Goal: Information Seeking & Learning: Learn about a topic

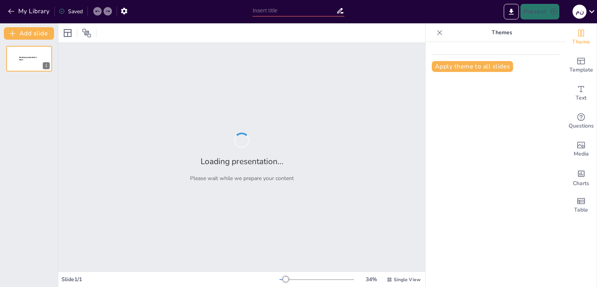
type input "المعاجم اللغوية: كنوز اللغة وأدوات التواصل"
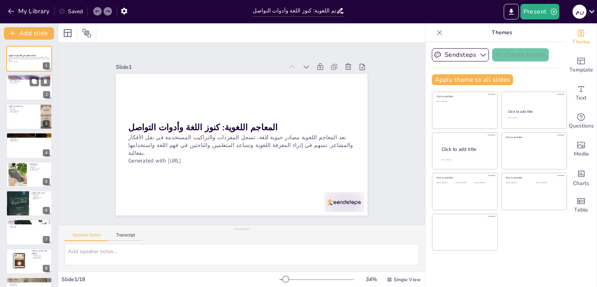
checkbox input "true"
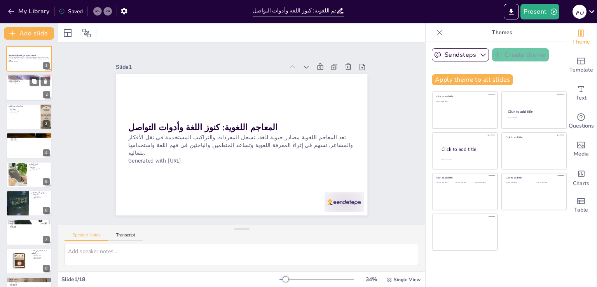
checkbox input "true"
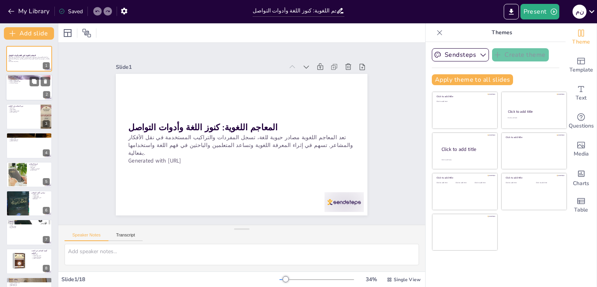
checkbox input "true"
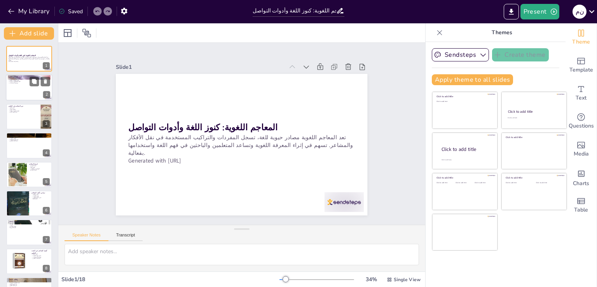
checkbox input "true"
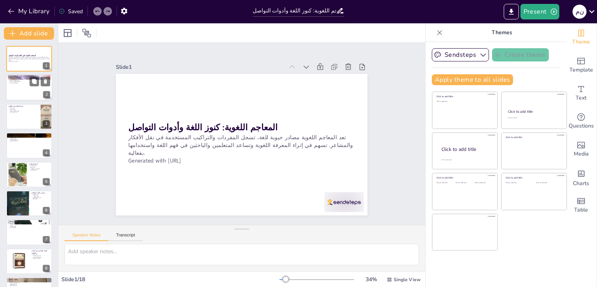
checkbox input "true"
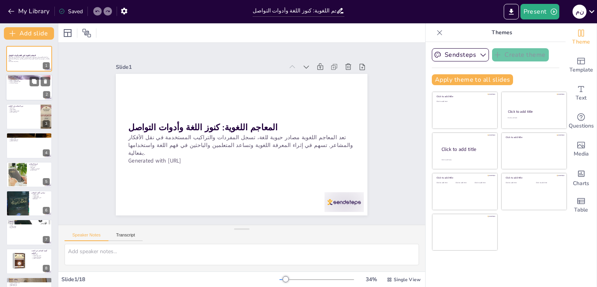
click at [25, 81] on p "فهم المصطلحات الجديدة" at bounding box center [29, 82] width 42 height 2
type textarea "تساهم المعاجم في تعزيز العملية التعليمية من خلال توفير معلومات دقيقة حول الكلما…"
checkbox input "true"
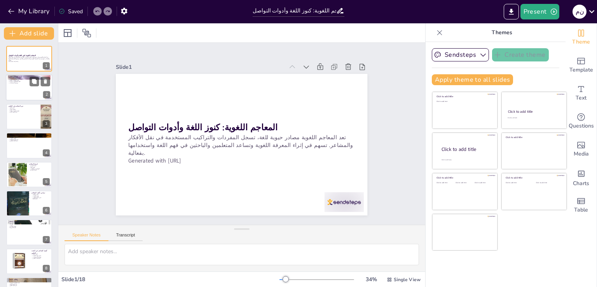
checkbox input "true"
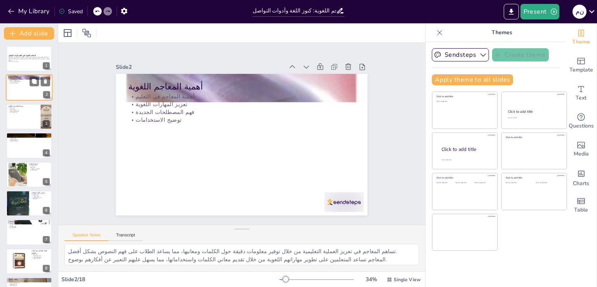
checkbox input "true"
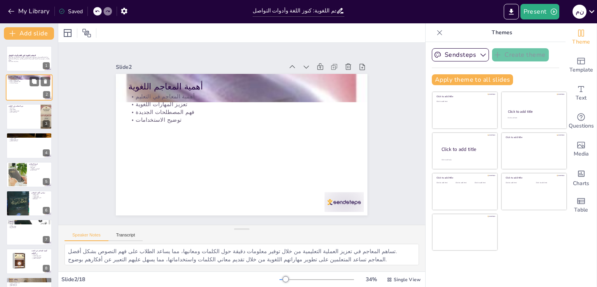
checkbox input "true"
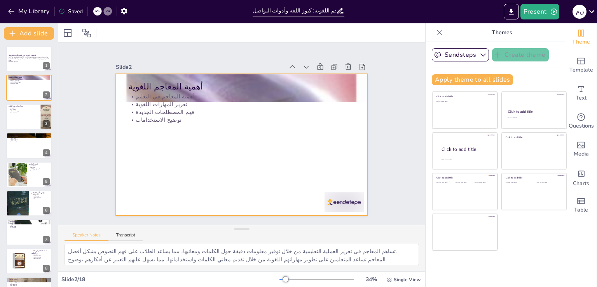
checkbox input "true"
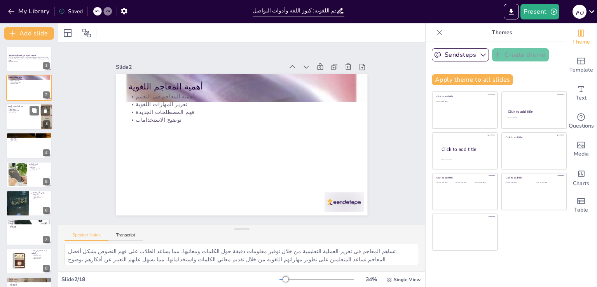
checkbox input "true"
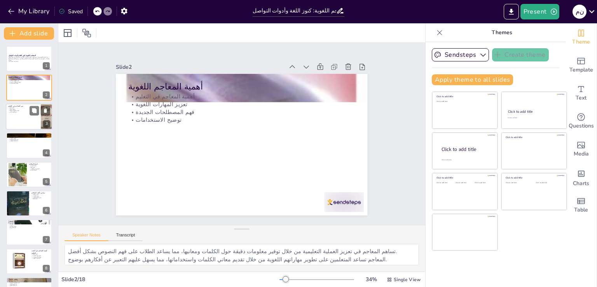
checkbox input "true"
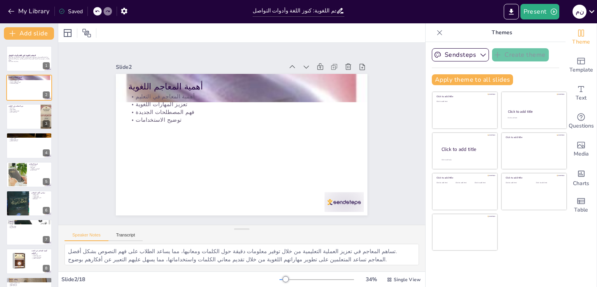
checkbox input "true"
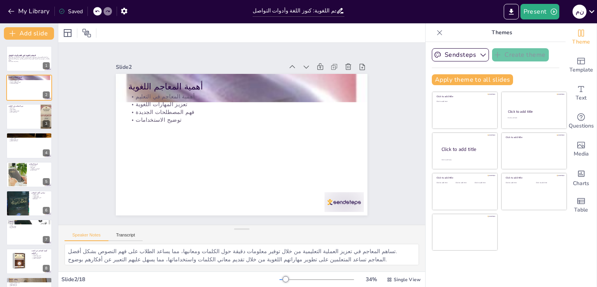
checkbox input "true"
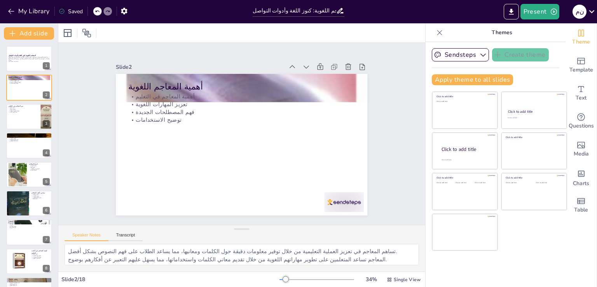
checkbox input "true"
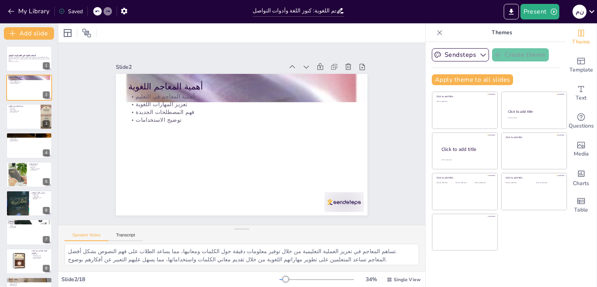
checkbox input "true"
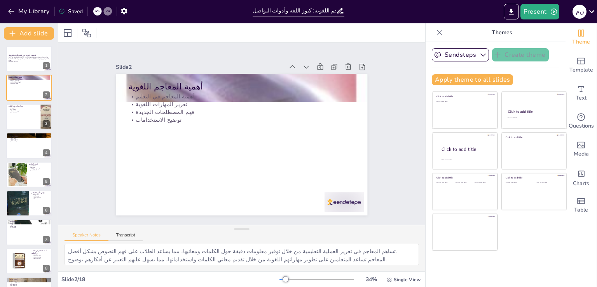
checkbox input "true"
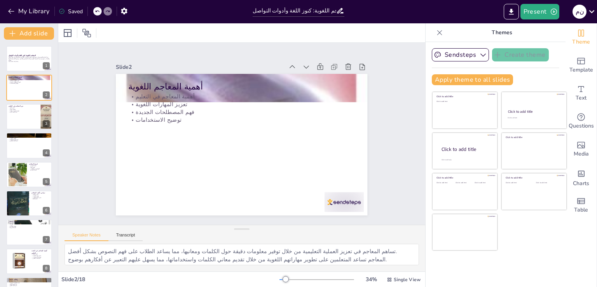
checkbox input "true"
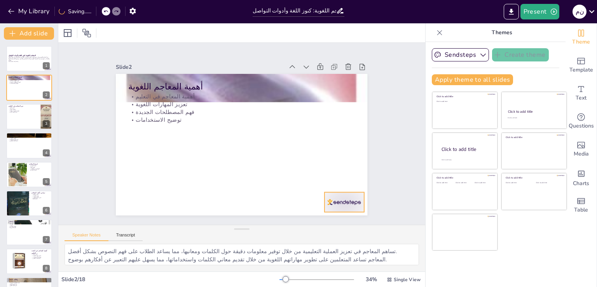
checkbox input "true"
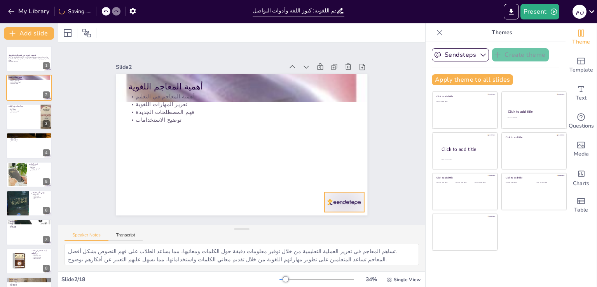
click at [325, 199] on div at bounding box center [343, 202] width 39 height 20
checkbox input "true"
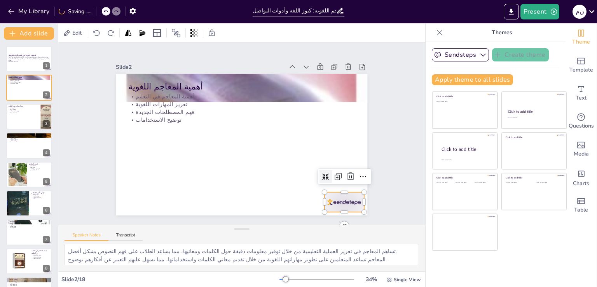
checkbox input "true"
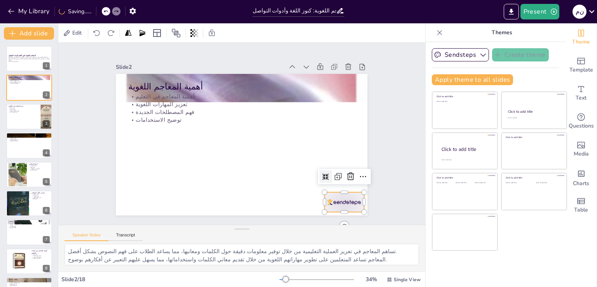
checkbox input "true"
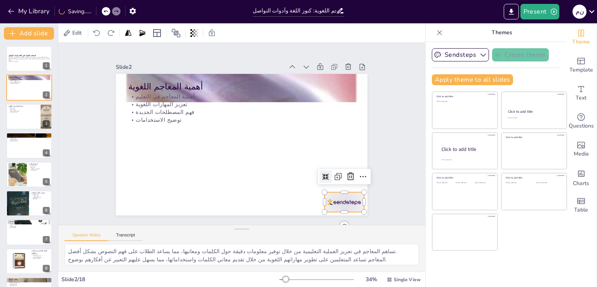
checkbox input "true"
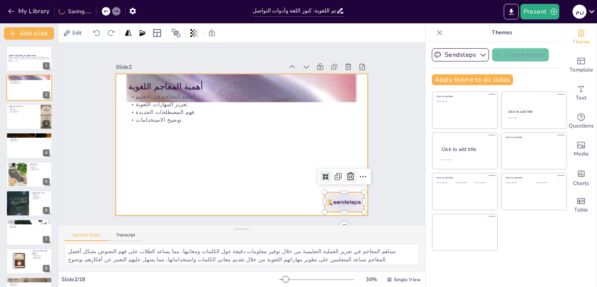
checkbox input "true"
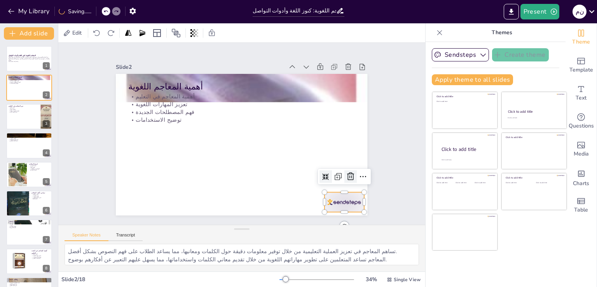
click at [347, 173] on icon at bounding box center [350, 176] width 7 height 8
checkbox input "true"
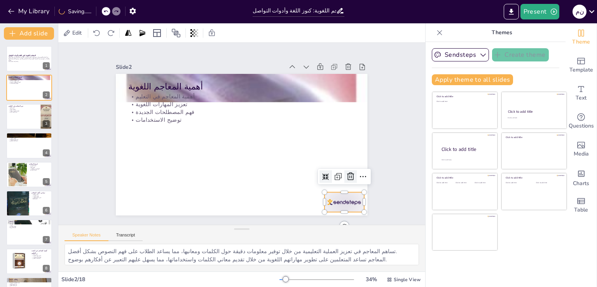
checkbox input "true"
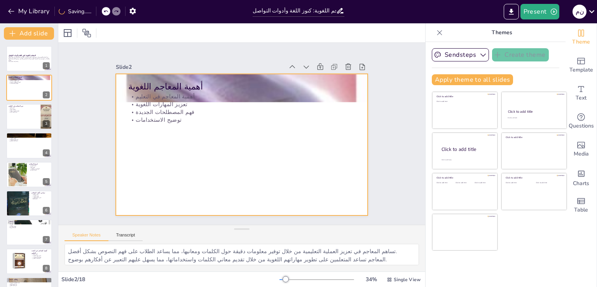
checkbox input "true"
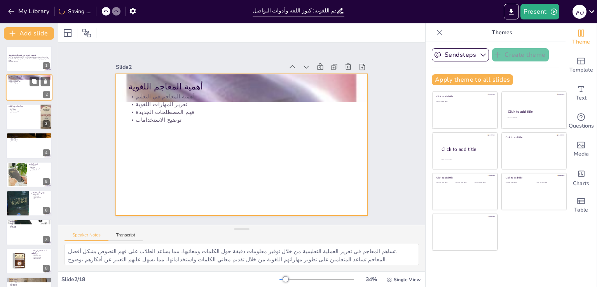
checkbox input "true"
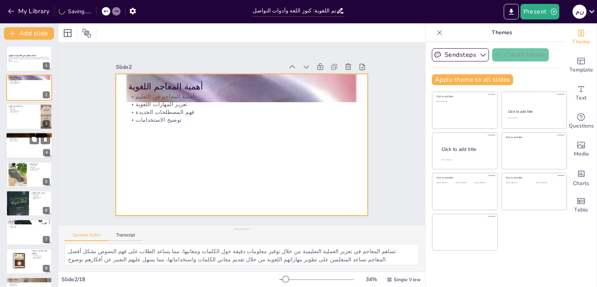
checkbox input "true"
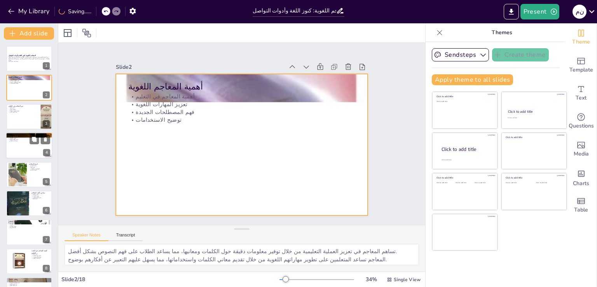
checkbox input "true"
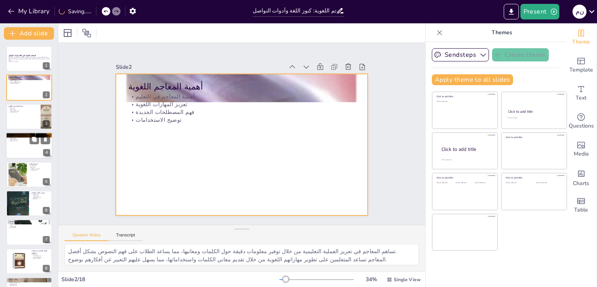
checkbox input "true"
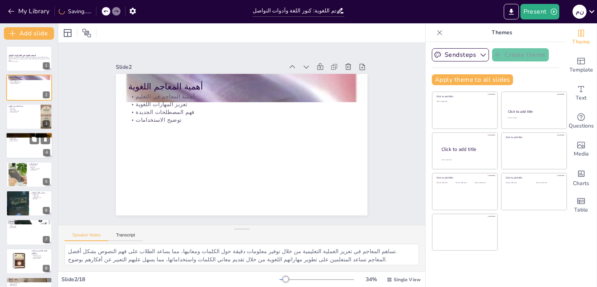
checkbox input "true"
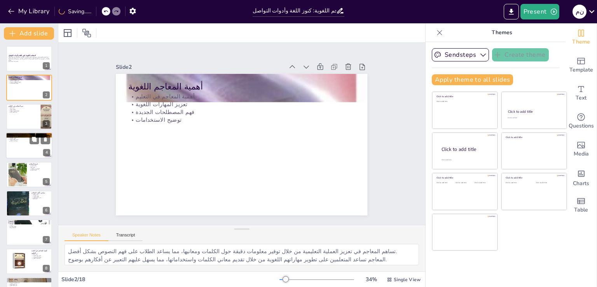
checkbox input "true"
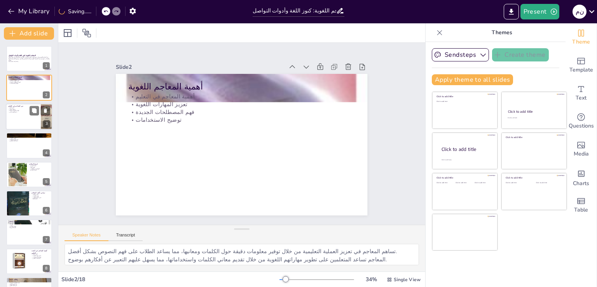
checkbox input "true"
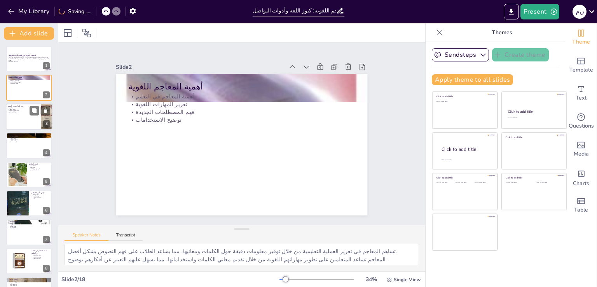
checkbox input "true"
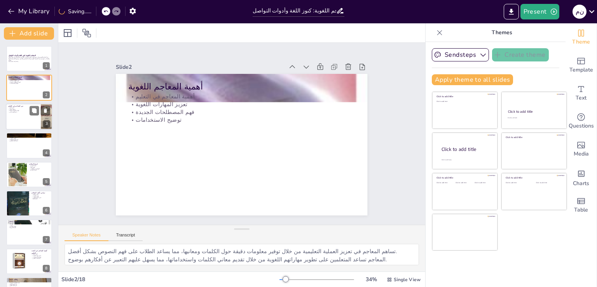
checkbox input "true"
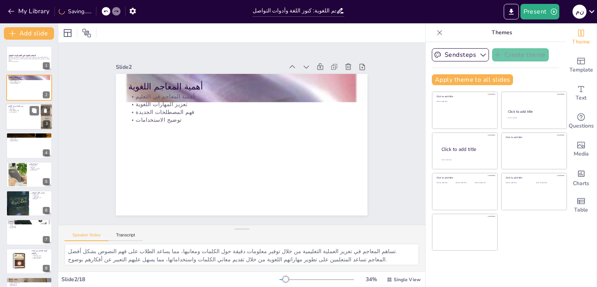
checkbox input "true"
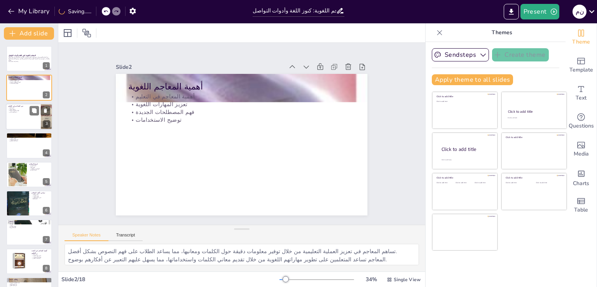
click at [14, 114] on div at bounding box center [29, 116] width 47 height 26
type textarea "تسهم المعاجم في تعزيز فهم الطلاب للنصوص من خلال تقديم معاني دقيقة للكلمات، مما …"
checkbox input "true"
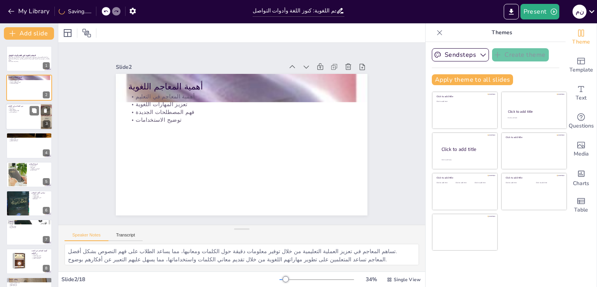
checkbox input "true"
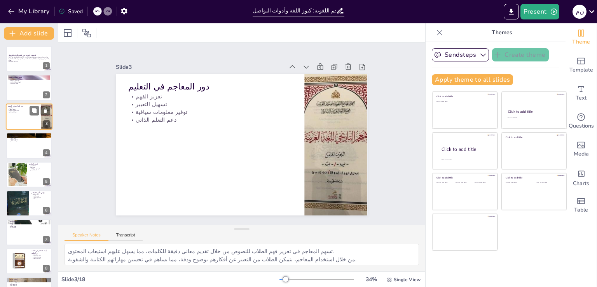
checkbox input "true"
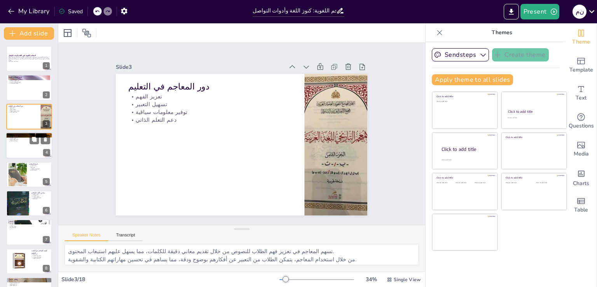
checkbox input "true"
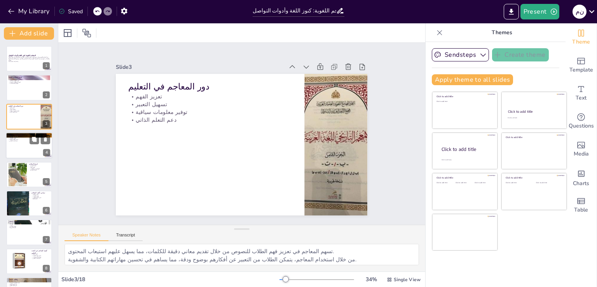
checkbox input "true"
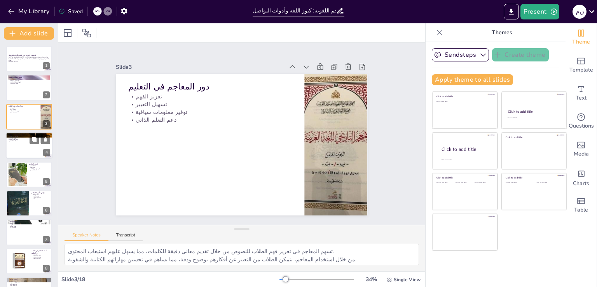
checkbox input "true"
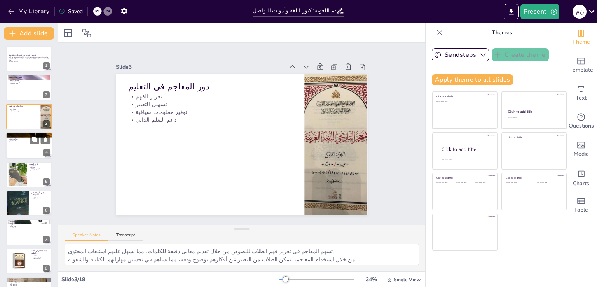
checkbox input "true"
click at [22, 150] on div at bounding box center [29, 145] width 47 height 26
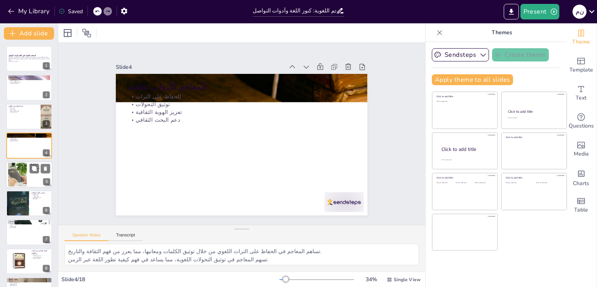
click at [24, 175] on div at bounding box center [17, 174] width 35 height 24
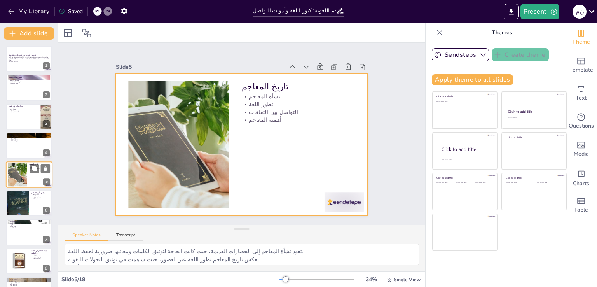
scroll to position [11, 0]
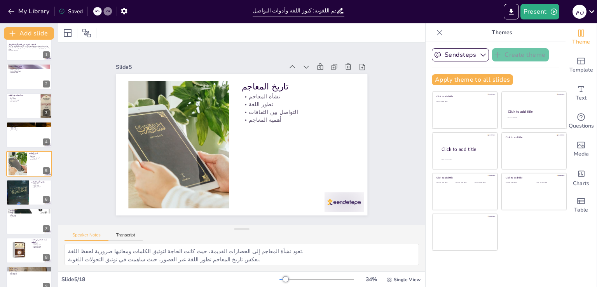
click at [186, 99] on div at bounding box center [179, 144] width 191 height 127
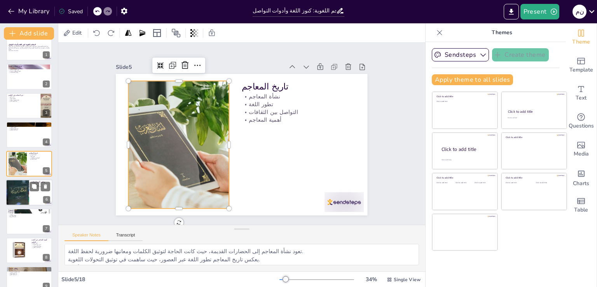
click at [26, 196] on div at bounding box center [17, 192] width 23 height 31
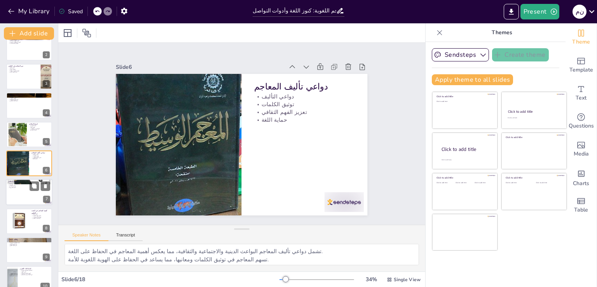
click at [12, 191] on div at bounding box center [29, 192] width 47 height 26
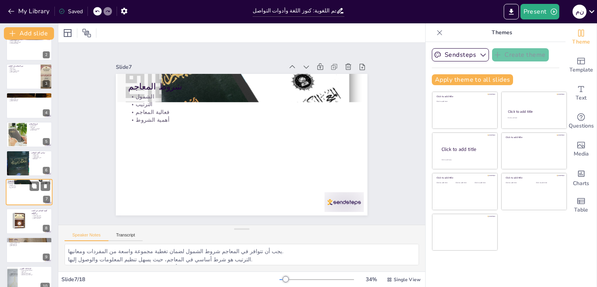
scroll to position [69, 0]
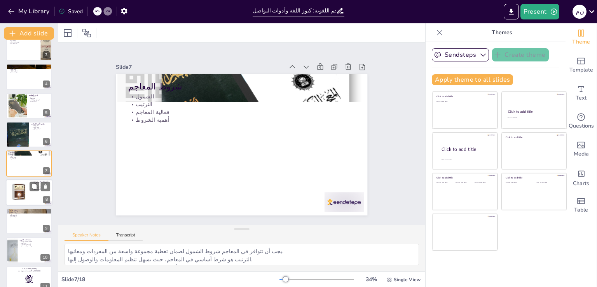
click at [18, 190] on div at bounding box center [17, 192] width 35 height 26
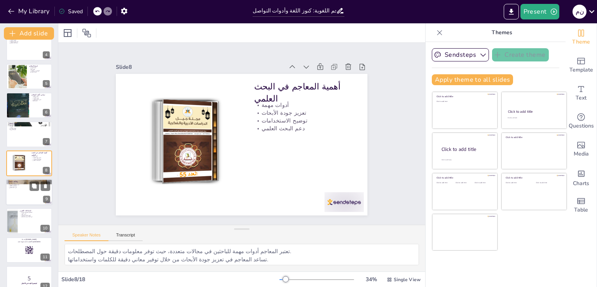
click at [15, 186] on p "بيان كيفية النطق" at bounding box center [29, 187] width 42 height 2
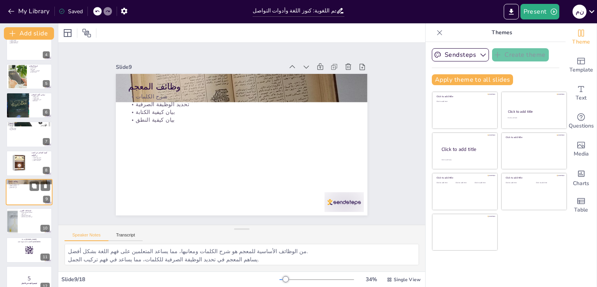
scroll to position [126, 0]
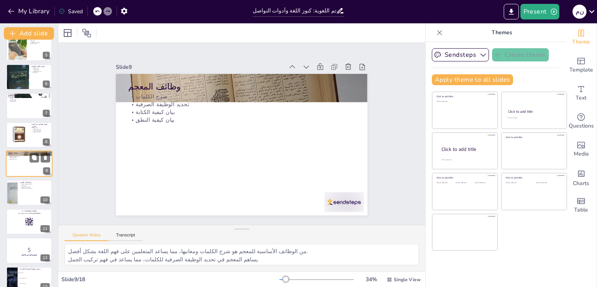
click at [15, 186] on div at bounding box center [12, 192] width 39 height 26
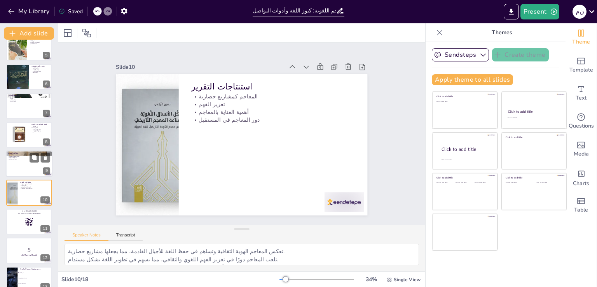
scroll to position [155, 0]
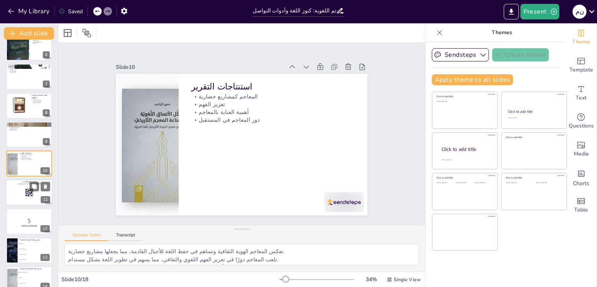
click at [17, 196] on div at bounding box center [29, 192] width 47 height 26
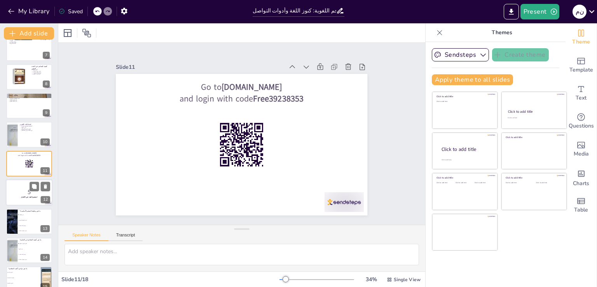
click at [23, 201] on div at bounding box center [29, 192] width 47 height 26
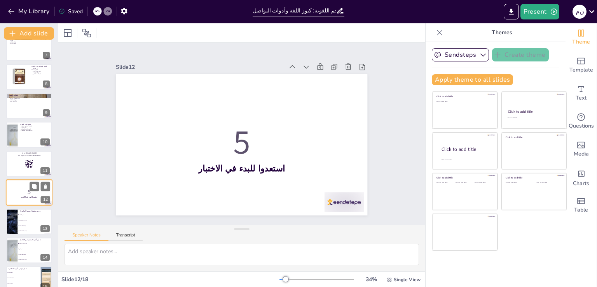
scroll to position [213, 0]
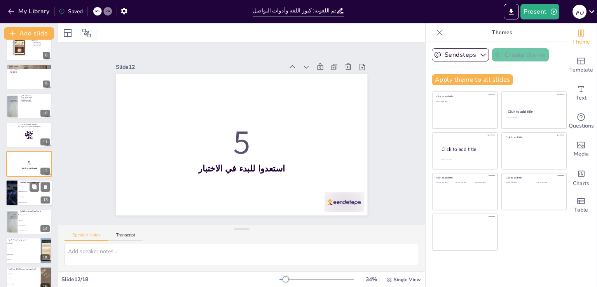
click at [22, 194] on li "توضيح الاستخدامات" at bounding box center [34, 196] width 35 height 5
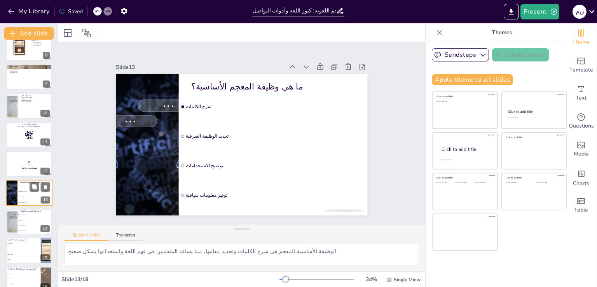
scroll to position [242, 0]
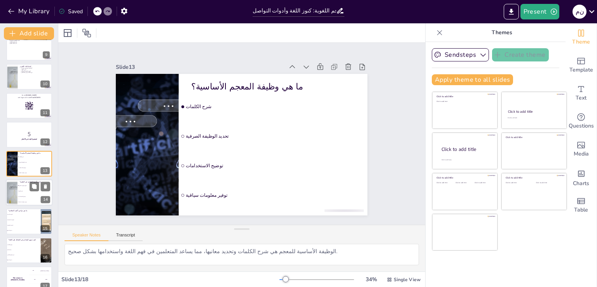
click at [22, 196] on span "توضيح الاستخدامات" at bounding box center [35, 196] width 33 height 1
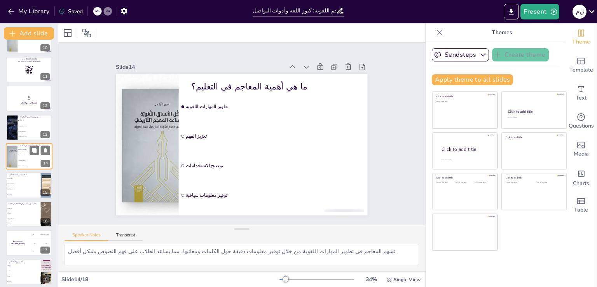
scroll to position [282, 0]
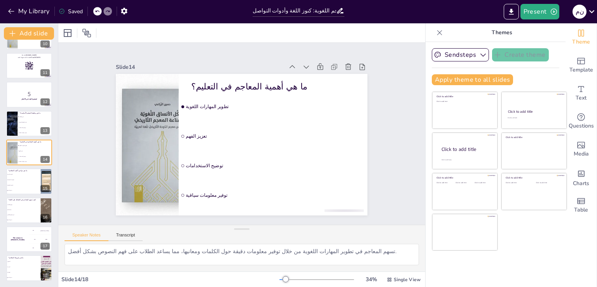
click at [102, 161] on div "Slide 1 المعاجم اللغوية: كنوز اللغة وأدوات التواصل تعد المعاجم اللغوية مصادر حي…" at bounding box center [241, 133] width 295 height 163
click at [44, 184] on div at bounding box center [46, 181] width 15 height 26
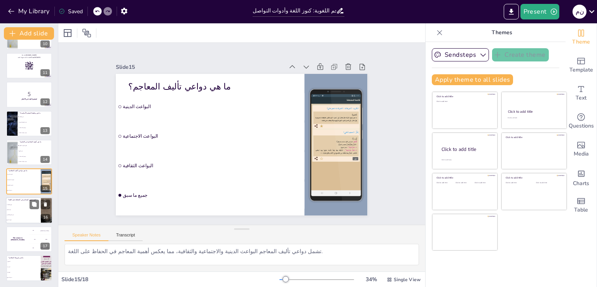
click at [20, 198] on p "كيف تسهم المعاجم في الحفاظ على اللغة؟" at bounding box center [23, 199] width 30 height 2
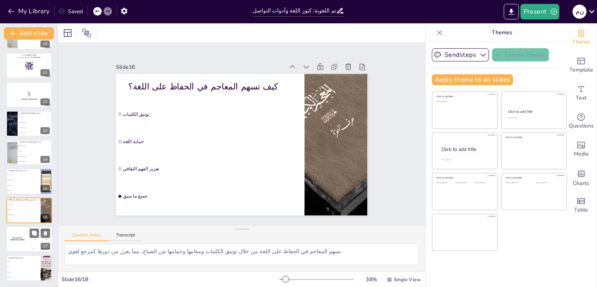
click at [26, 227] on div "The winner is [PERSON_NAME]" at bounding box center [17, 239] width 23 height 26
